Goal: Task Accomplishment & Management: Manage account settings

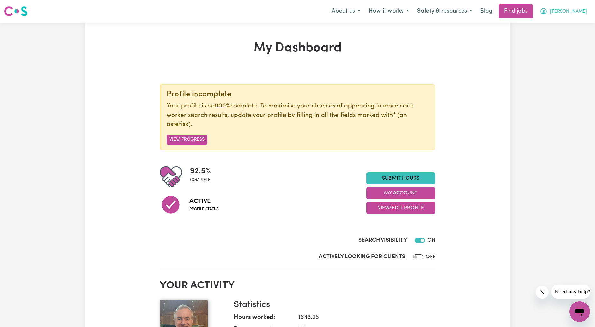
click at [584, 6] on button "[PERSON_NAME]" at bounding box center [564, 12] width 56 height 14
click at [570, 16] on button "[PERSON_NAME]" at bounding box center [564, 12] width 56 height 14
click at [548, 12] on icon "My Account" at bounding box center [544, 11] width 8 height 8
click at [566, 24] on link "My Account" at bounding box center [565, 25] width 51 height 12
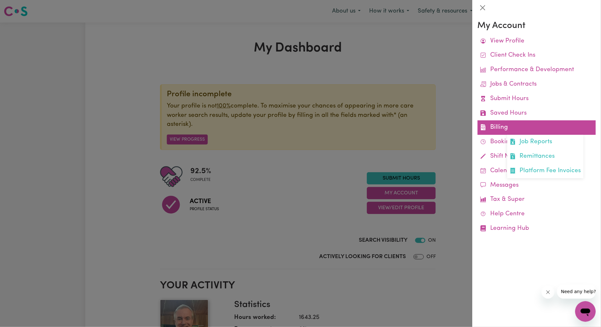
click at [488, 124] on link "Billing Job Reports Remittances Platform Fee Invoices" at bounding box center [536, 127] width 118 height 14
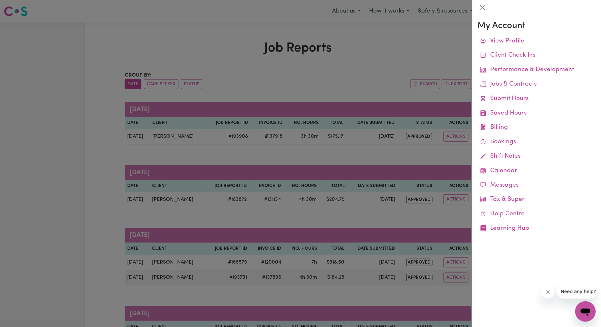
click at [373, 185] on div at bounding box center [300, 163] width 601 height 327
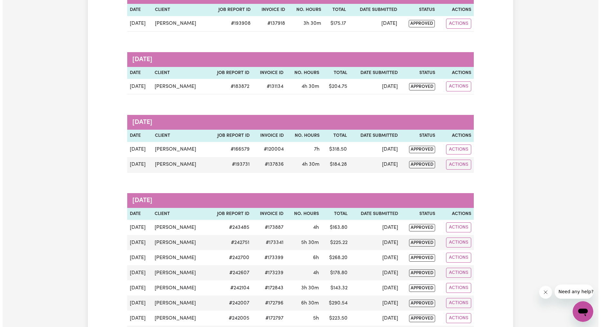
scroll to position [119, 0]
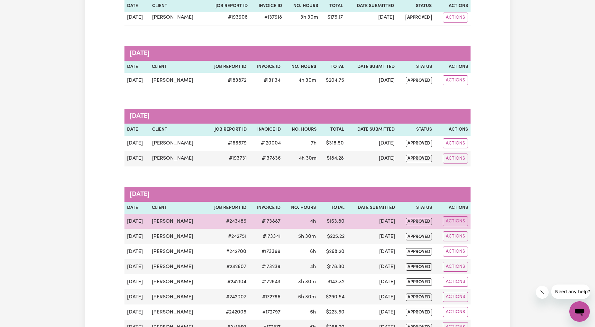
click at [456, 227] on td "Actions" at bounding box center [453, 221] width 36 height 15
click at [463, 220] on button "Actions" at bounding box center [455, 221] width 25 height 10
click at [472, 235] on link "View Job Report" at bounding box center [472, 236] width 55 height 13
select select "pm"
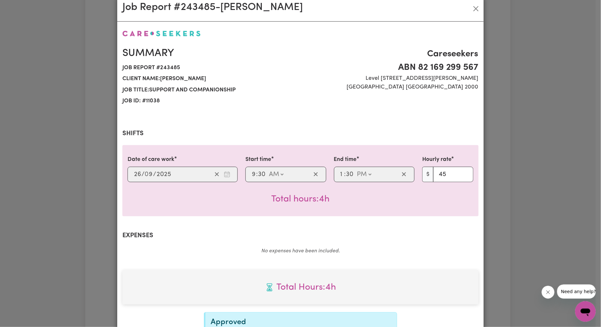
scroll to position [0, 0]
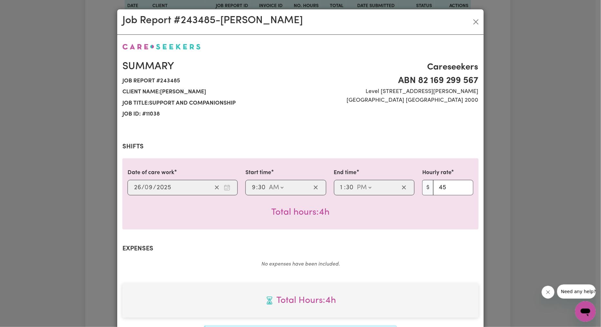
click at [470, 14] on div "Job Report # 243485 - [PERSON_NAME]" at bounding box center [300, 21] width 366 height 25
click at [479, 23] on div "Job Report # 243485 - [PERSON_NAME]" at bounding box center [300, 21] width 366 height 25
click at [474, 23] on button "Close" at bounding box center [476, 22] width 10 height 10
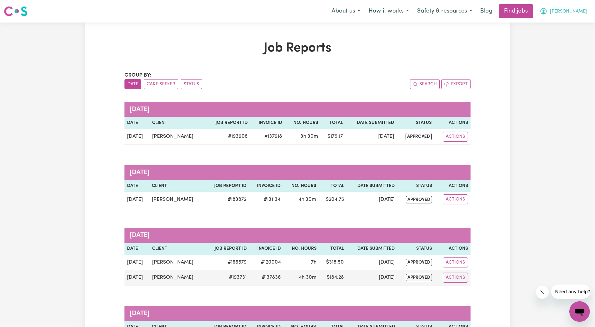
click at [576, 12] on span "[PERSON_NAME]" at bounding box center [568, 11] width 37 height 7
click at [564, 48] on link "Logout" at bounding box center [565, 49] width 51 height 12
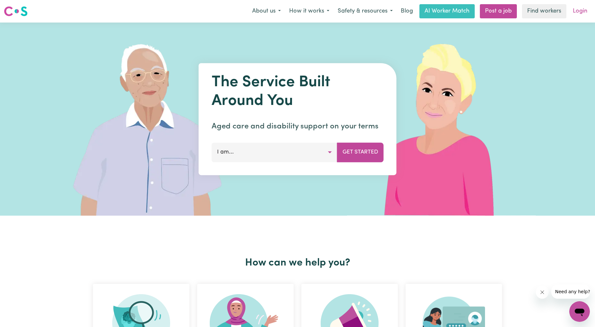
click at [580, 14] on link "Login" at bounding box center [580, 11] width 22 height 14
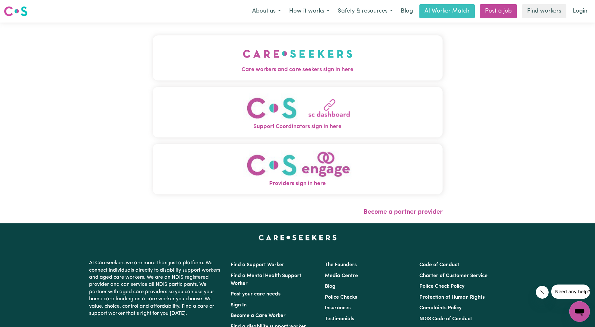
click at [298, 74] on button "Care workers and care seekers sign in here" at bounding box center [298, 57] width 290 height 45
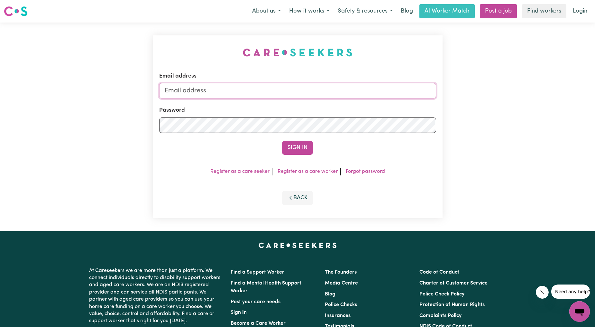
click at [312, 91] on input "Email address" at bounding box center [297, 90] width 277 height 15
drag, startPoint x: 196, startPoint y: 90, endPoint x: 346, endPoint y: 114, distance: 151.8
click at [344, 115] on form "Email address [EMAIL_ADDRESS][PERSON_NAME][DOMAIN_NAME] Password Sign In" at bounding box center [297, 113] width 277 height 83
type input "superuser~[PERSON_NAME][EMAIL_ADDRESS][DOMAIN_NAME]"
click at [315, 150] on div "Sign In" at bounding box center [297, 148] width 277 height 14
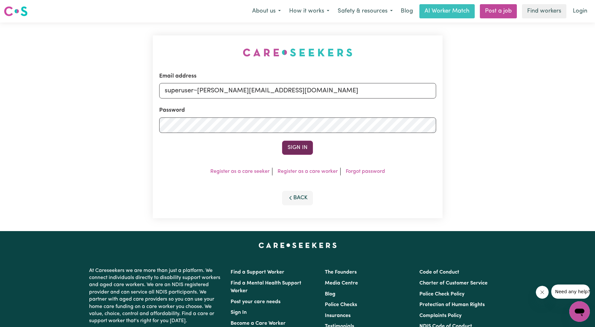
click at [303, 150] on button "Sign In" at bounding box center [297, 148] width 31 height 14
